Goal: Connect with others: Connect with others

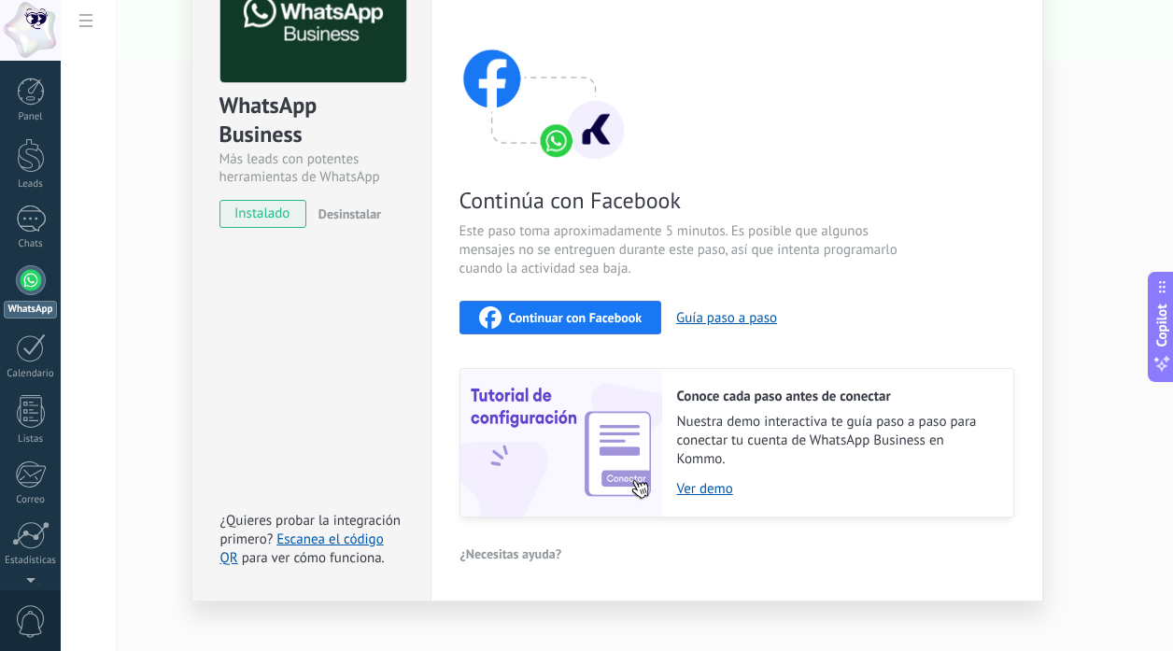
scroll to position [157, 0]
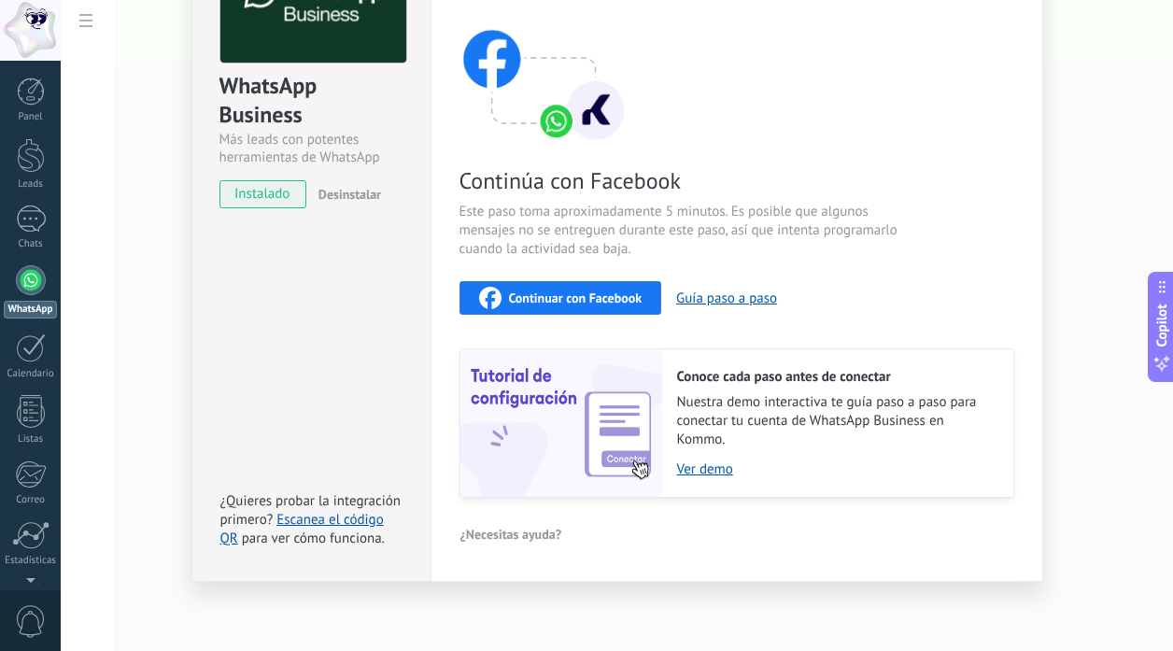
click at [590, 297] on span "Continuar con Facebook" at bounding box center [576, 297] width 134 height 13
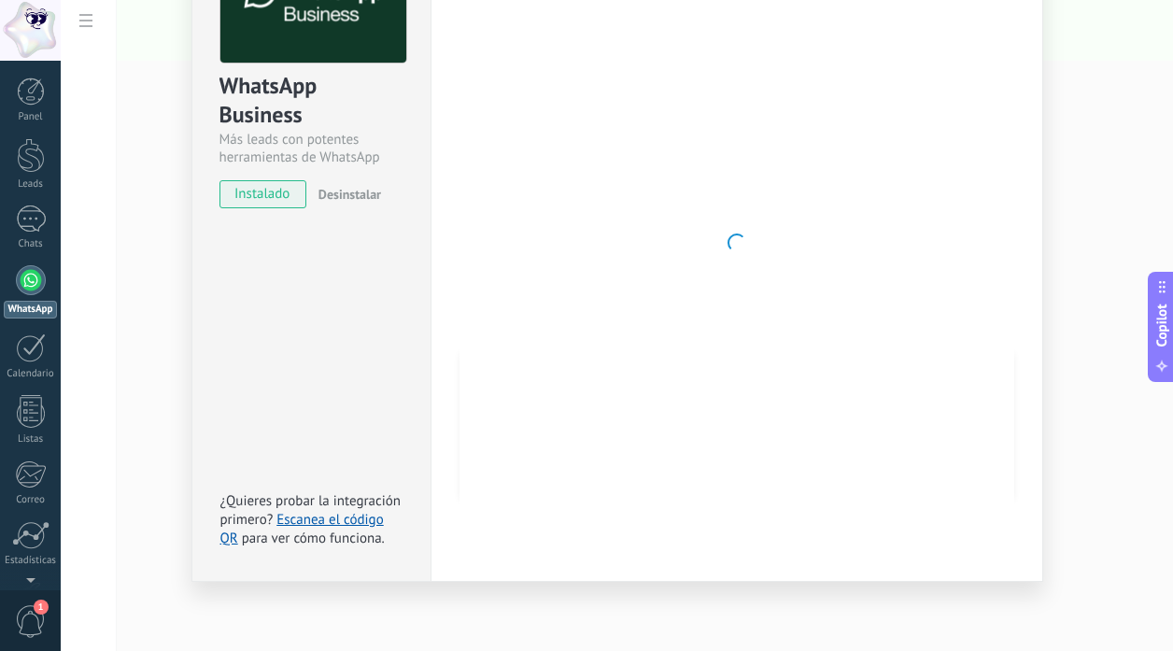
click at [694, 235] on div at bounding box center [736, 242] width 555 height 611
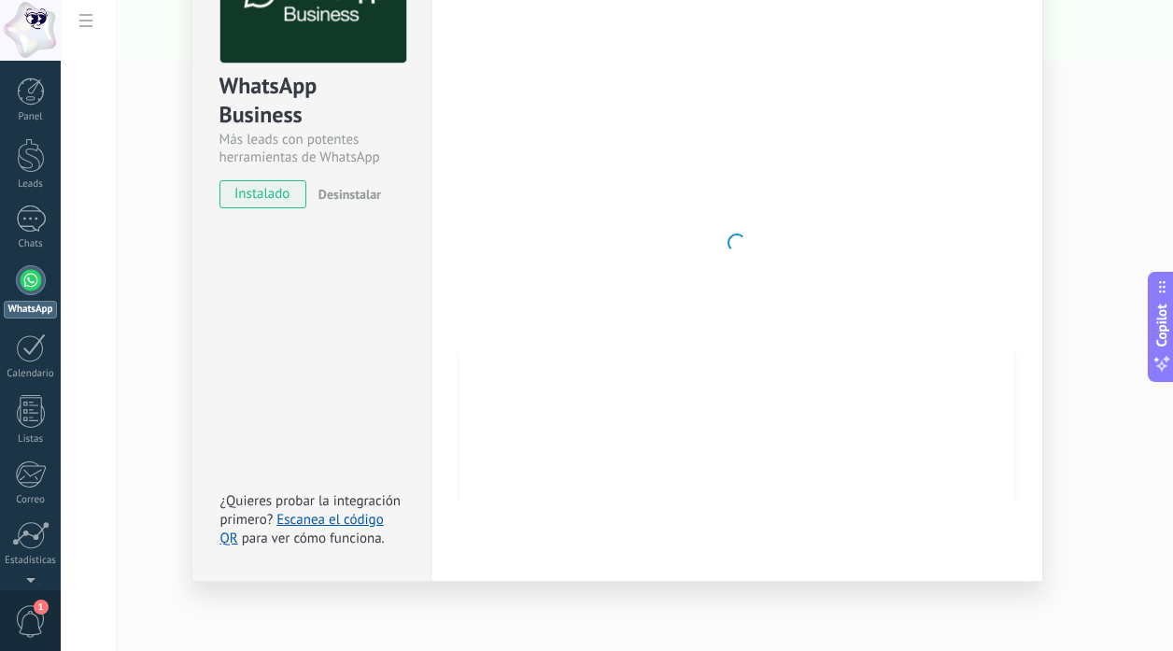
click at [694, 235] on div at bounding box center [736, 242] width 555 height 611
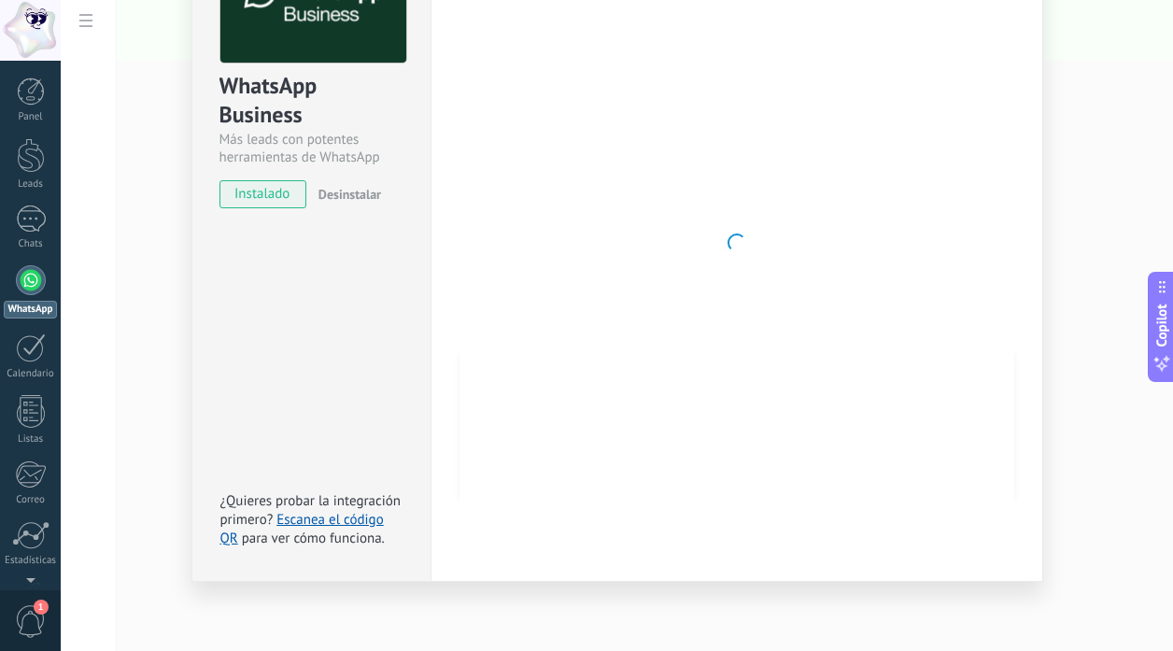
click at [694, 235] on div at bounding box center [736, 242] width 555 height 611
